Goal: Information Seeking & Learning: Learn about a topic

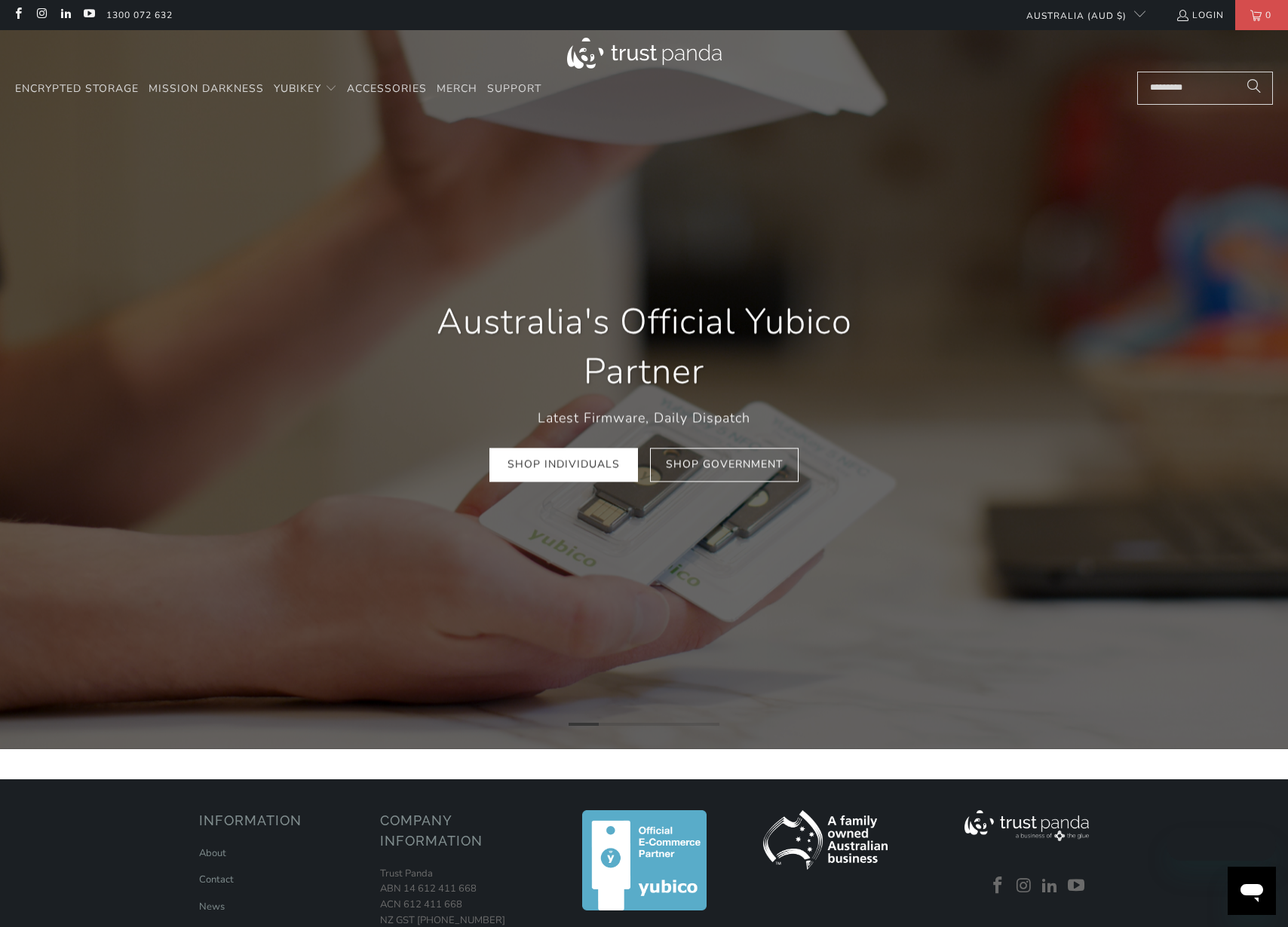
click at [1207, 95] on input "Search..." at bounding box center [1204, 88] width 136 height 33
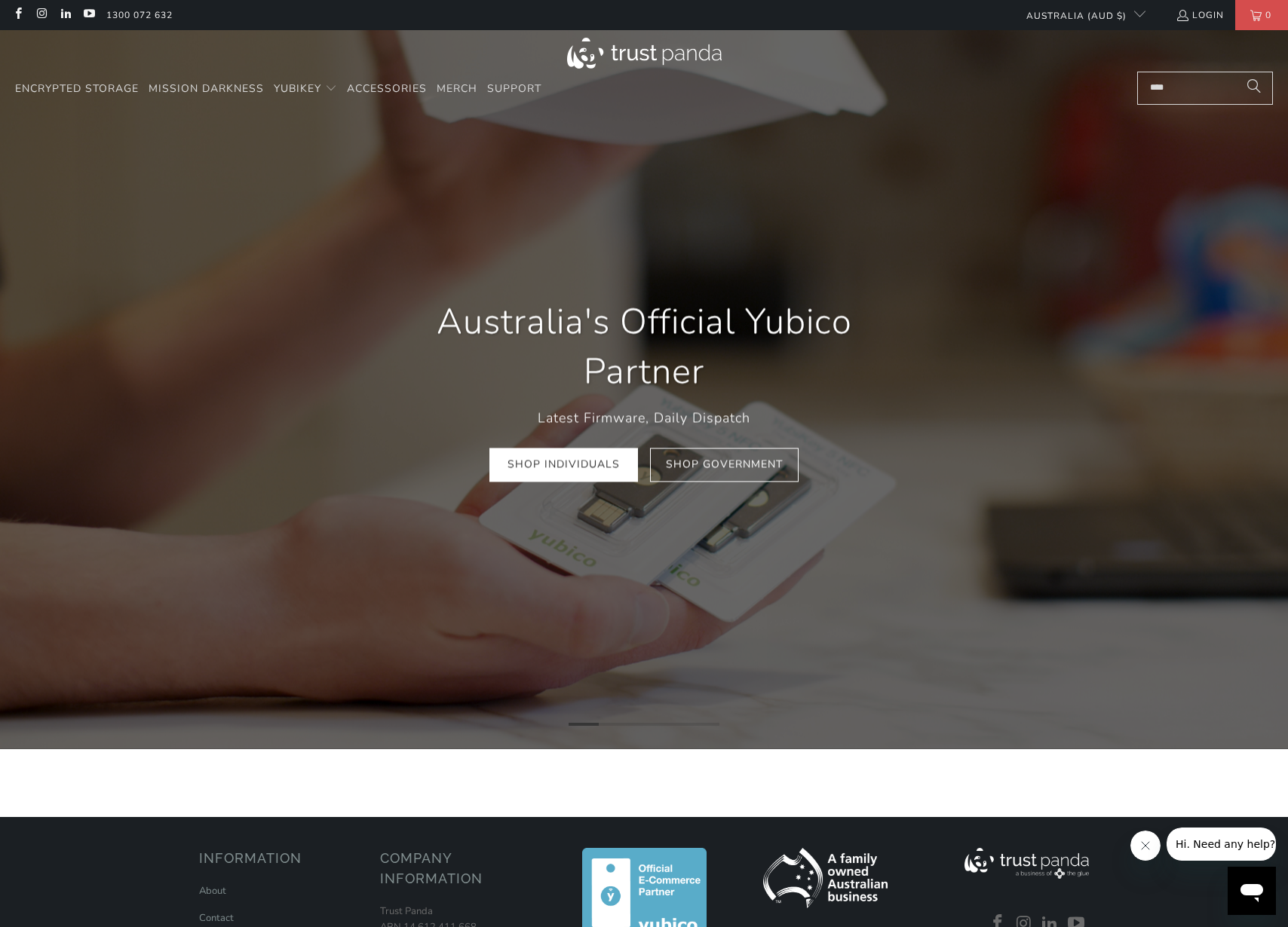
type input "****"
click at [1235, 71] on button "Search" at bounding box center [1254, 88] width 38 height 33
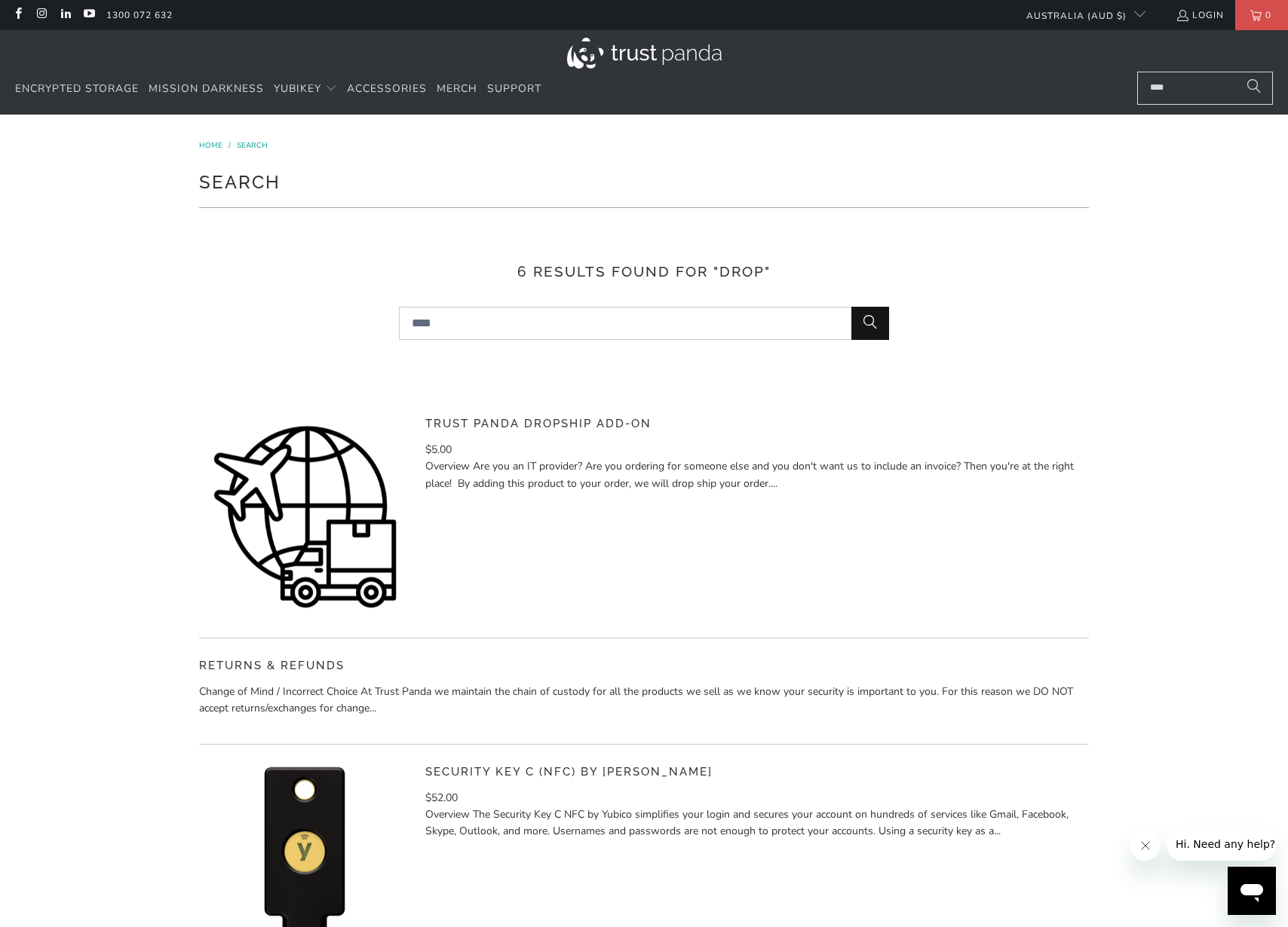
click at [489, 423] on link "Trust Panda Dropship Add-On" at bounding box center [539, 424] width 226 height 14
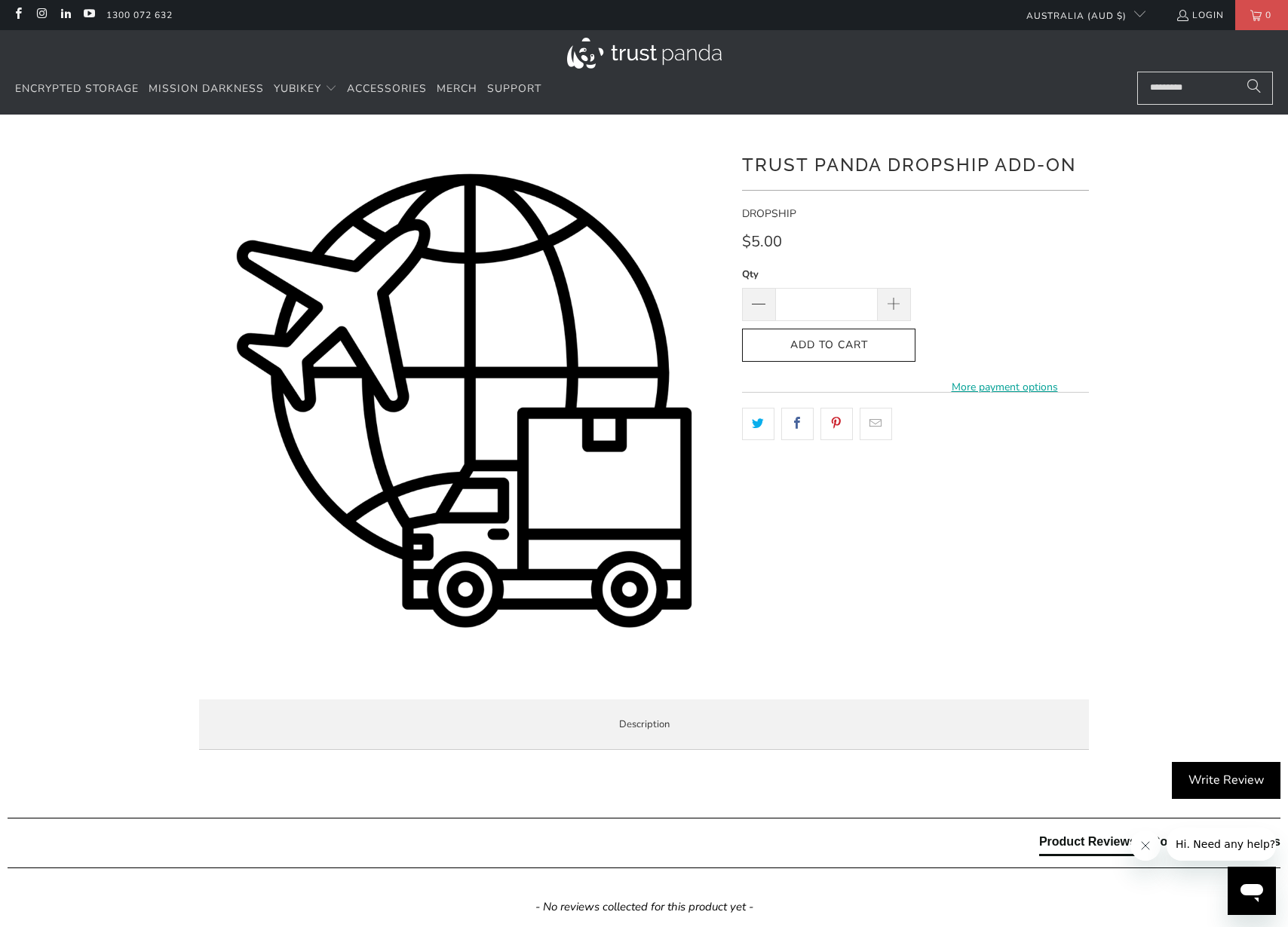
click at [981, 245] on div "$5.00" at bounding box center [915, 246] width 347 height 24
click at [785, 208] on span "DROPSHIP" at bounding box center [768, 214] width 54 height 14
click at [1191, 90] on input "Search..." at bounding box center [1204, 88] width 136 height 33
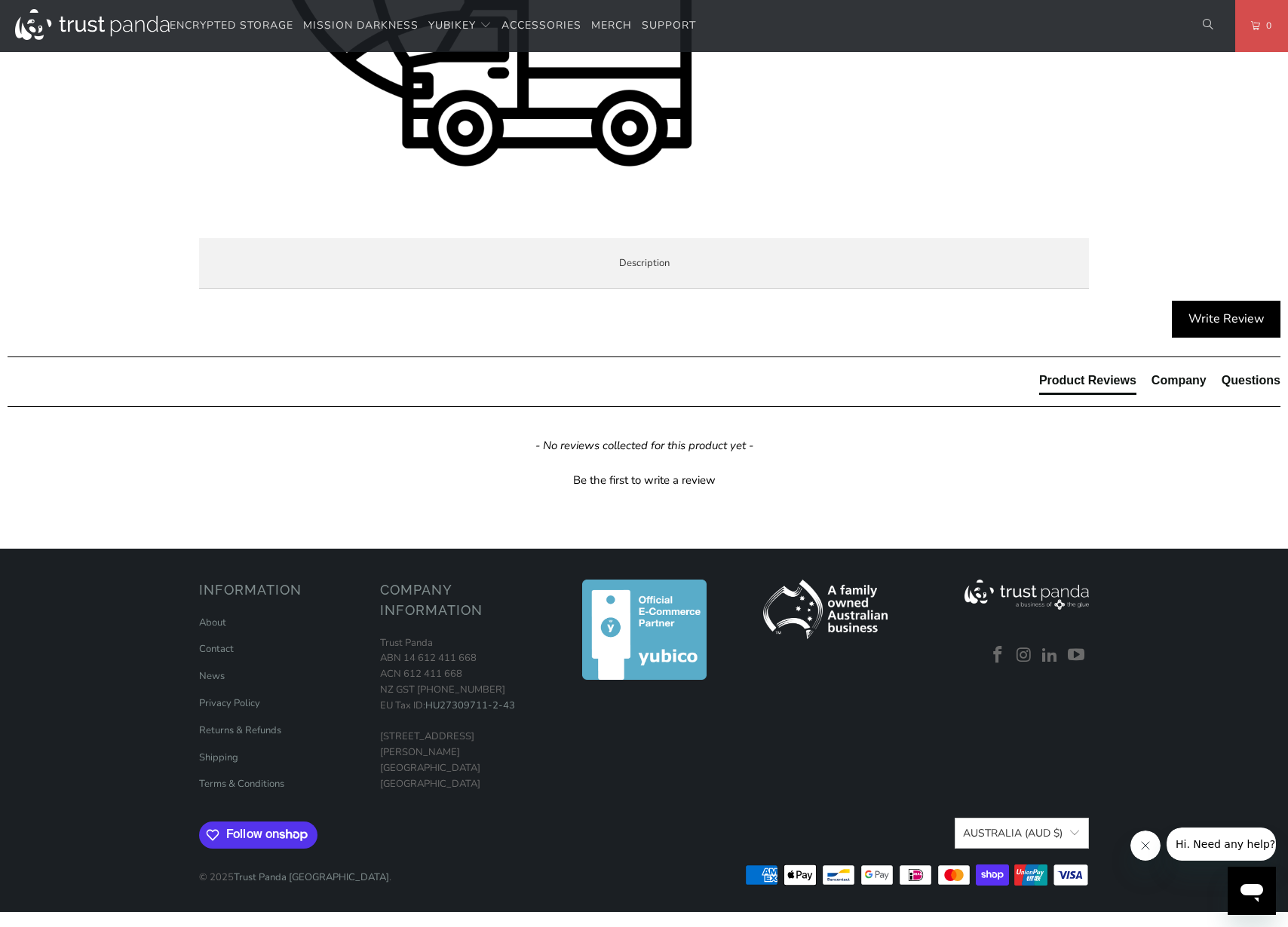
scroll to position [395, 0]
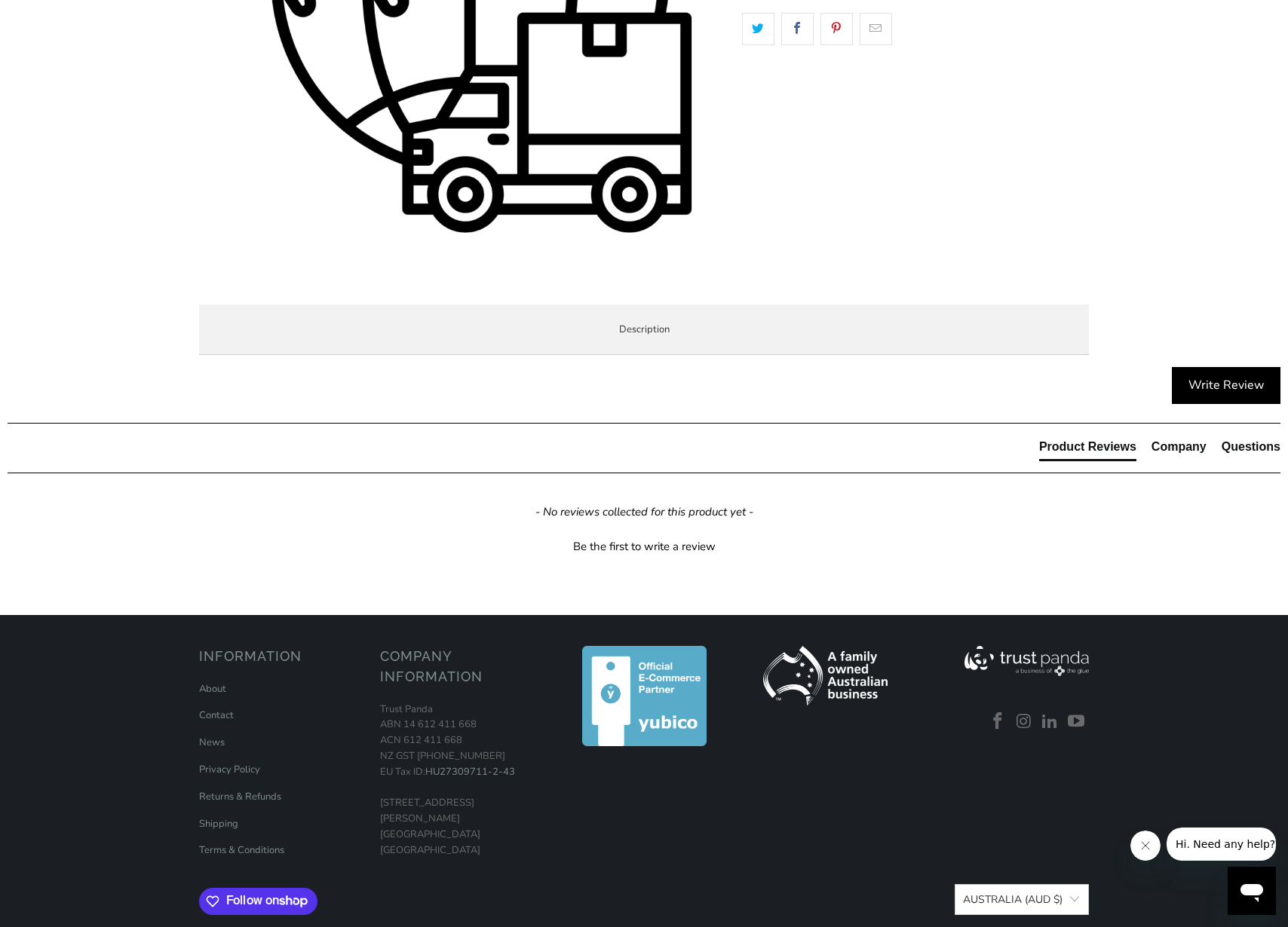
click at [0, 0] on span "Enterprise and Government" at bounding box center [0, 0] width 0 height 0
click at [0, 0] on span "Local Service & Support" at bounding box center [0, 0] width 0 height 0
click at [0, 0] on span "Enterprise and Government" at bounding box center [0, 0] width 0 height 0
click at [0, 0] on span "Overview" at bounding box center [0, 0] width 0 height 0
